Goal: Check status: Check status

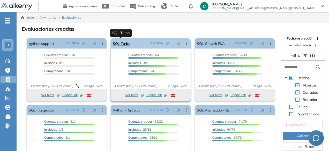
click at [121, 43] on link "SQL Turbo" at bounding box center [122, 43] width 18 height 10
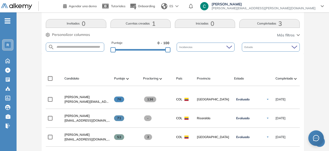
click at [137, 26] on button "Cuentas creadas 1" at bounding box center [140, 23] width 60 height 9
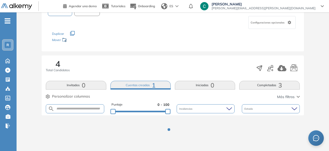
scroll to position [104, 0]
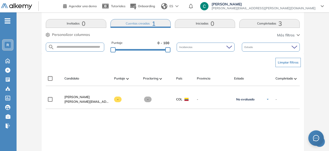
click at [79, 19] on button "Invitados 0" at bounding box center [76, 23] width 60 height 9
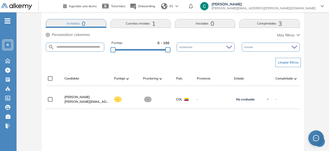
click at [266, 26] on button "Completadas 3" at bounding box center [269, 23] width 60 height 9
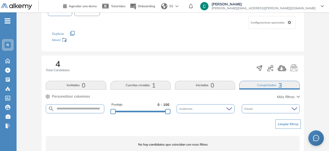
scroll to position [63, 0]
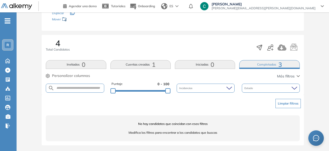
click at [80, 64] on button "Invitados 0" at bounding box center [76, 64] width 60 height 9
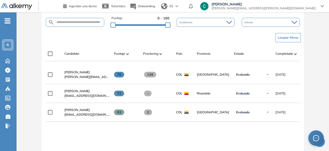
scroll to position [130, 0]
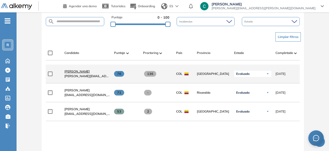
click at [82, 71] on span "[PERSON_NAME]" at bounding box center [76, 72] width 25 height 4
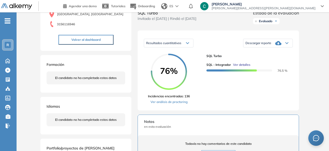
scroll to position [64, 0]
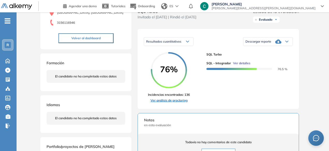
click at [167, 103] on link "Ver análisis de proctoring" at bounding box center [169, 100] width 42 height 5
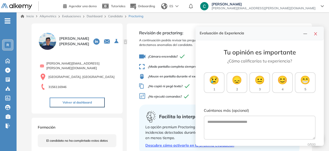
scroll to position [2, 0]
click at [315, 34] on icon "close" at bounding box center [315, 33] width 3 height 3
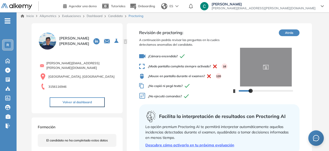
click at [293, 33] on button "Atrás" at bounding box center [289, 32] width 21 height 7
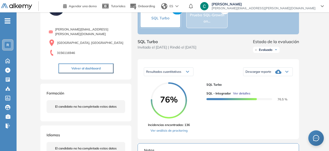
scroll to position [33, 0]
